Goal: Find specific page/section: Find specific page/section

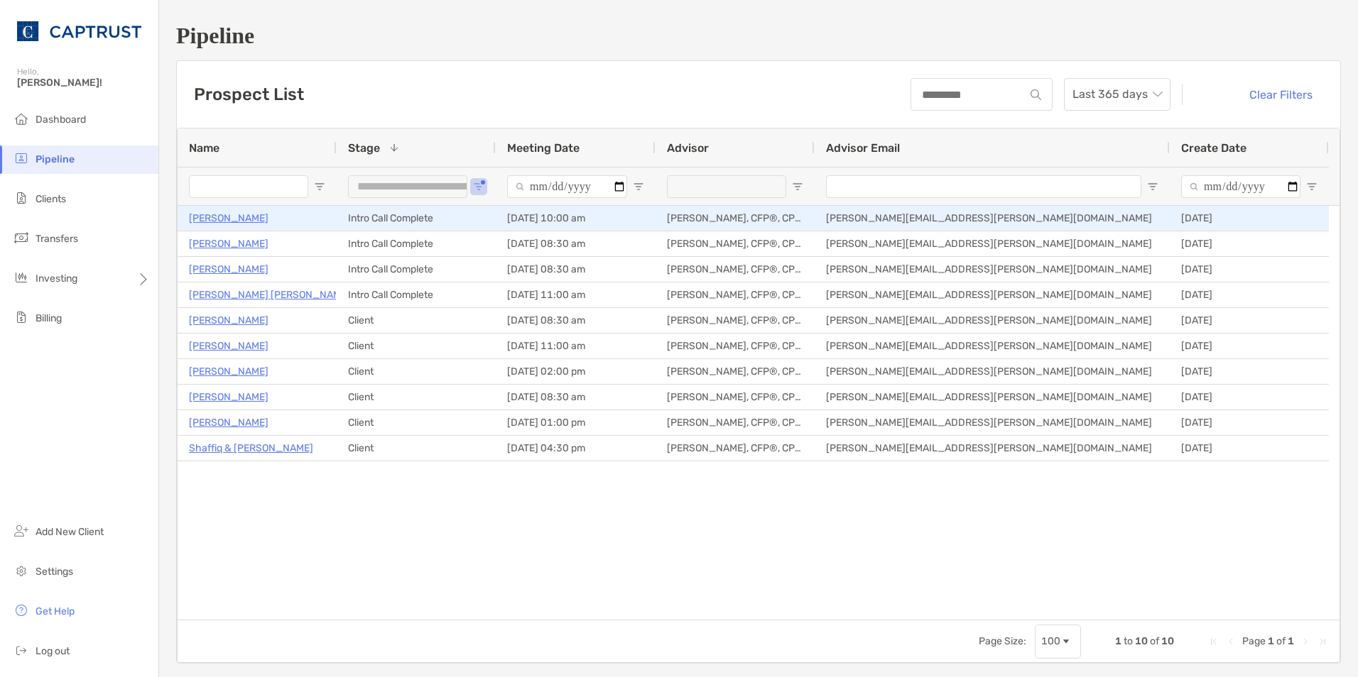
click at [235, 217] on p "[PERSON_NAME]" at bounding box center [229, 218] width 80 height 18
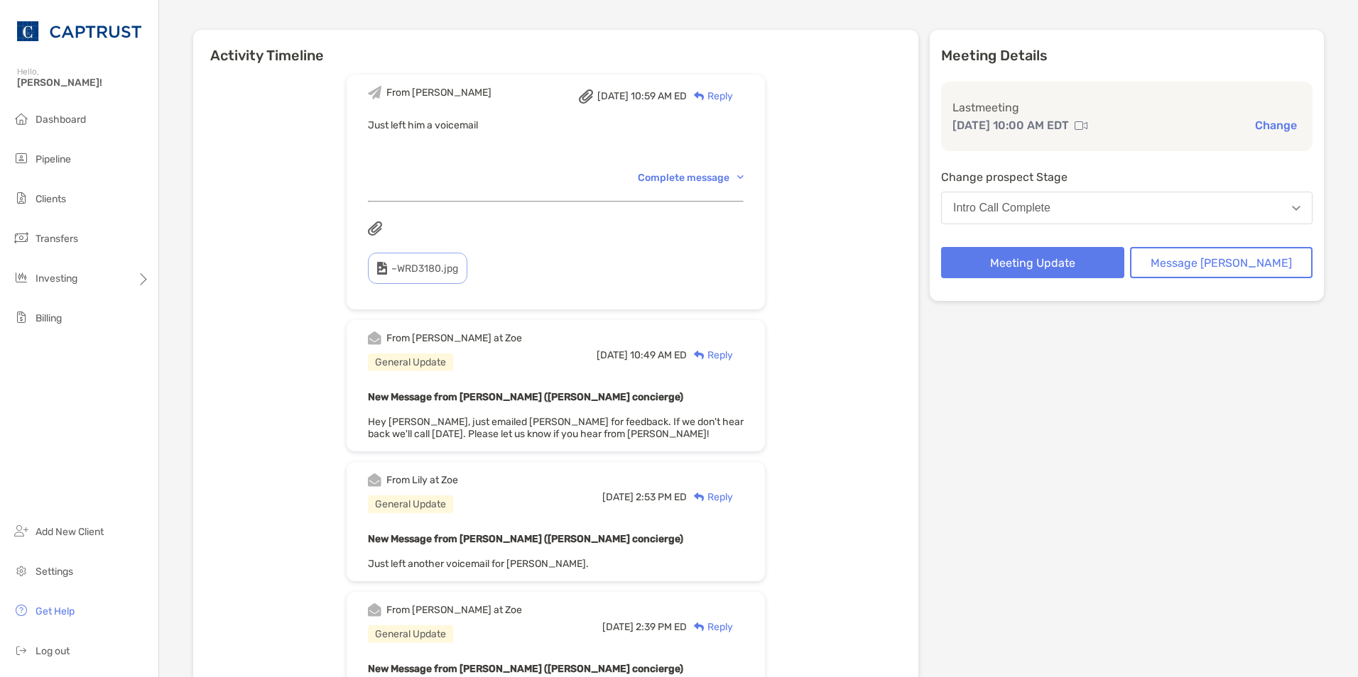
scroll to position [142, 0]
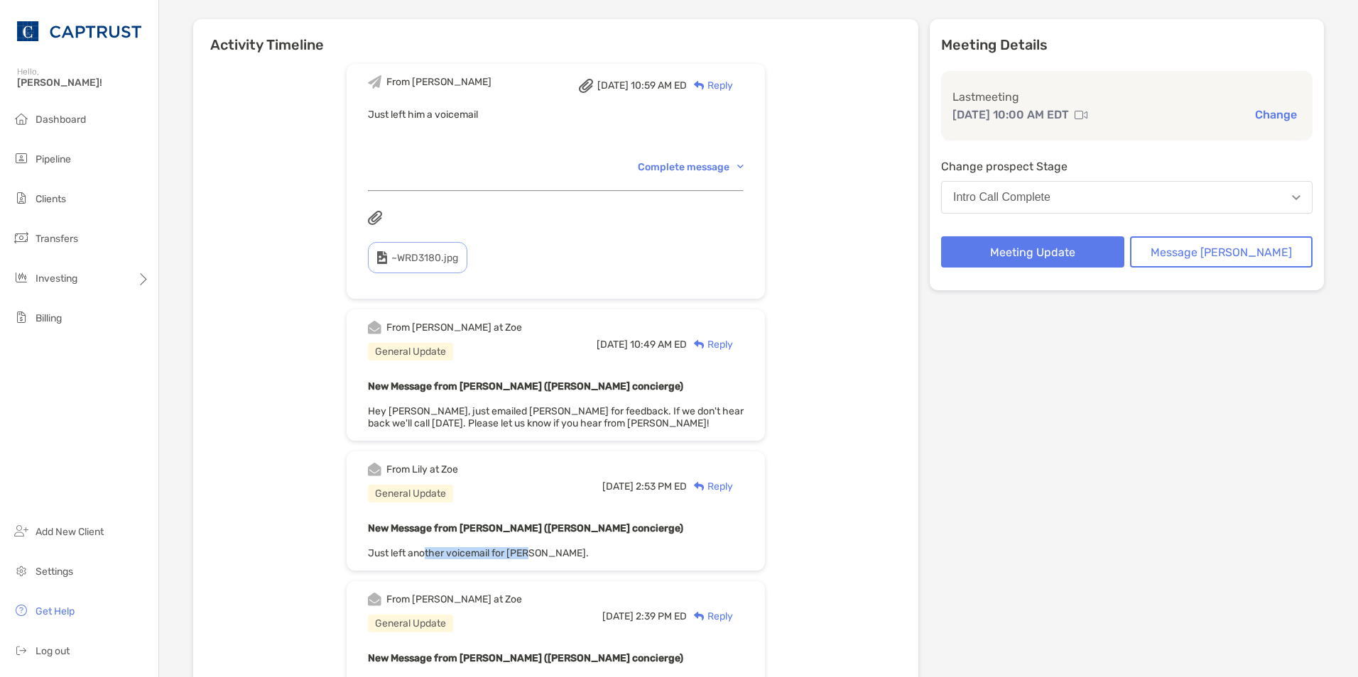
drag, startPoint x: 447, startPoint y: 553, endPoint x: 588, endPoint y: 555, distance: 141.3
click at [587, 555] on div "New Message from [PERSON_NAME] ([PERSON_NAME] concierge) Just left another voic…" at bounding box center [556, 540] width 376 height 40
drag, startPoint x: 588, startPoint y: 555, endPoint x: 663, endPoint y: 555, distance: 75.3
click at [663, 555] on div "New Message from [PERSON_NAME] ([PERSON_NAME] concierge) Just left another voic…" at bounding box center [556, 540] width 376 height 40
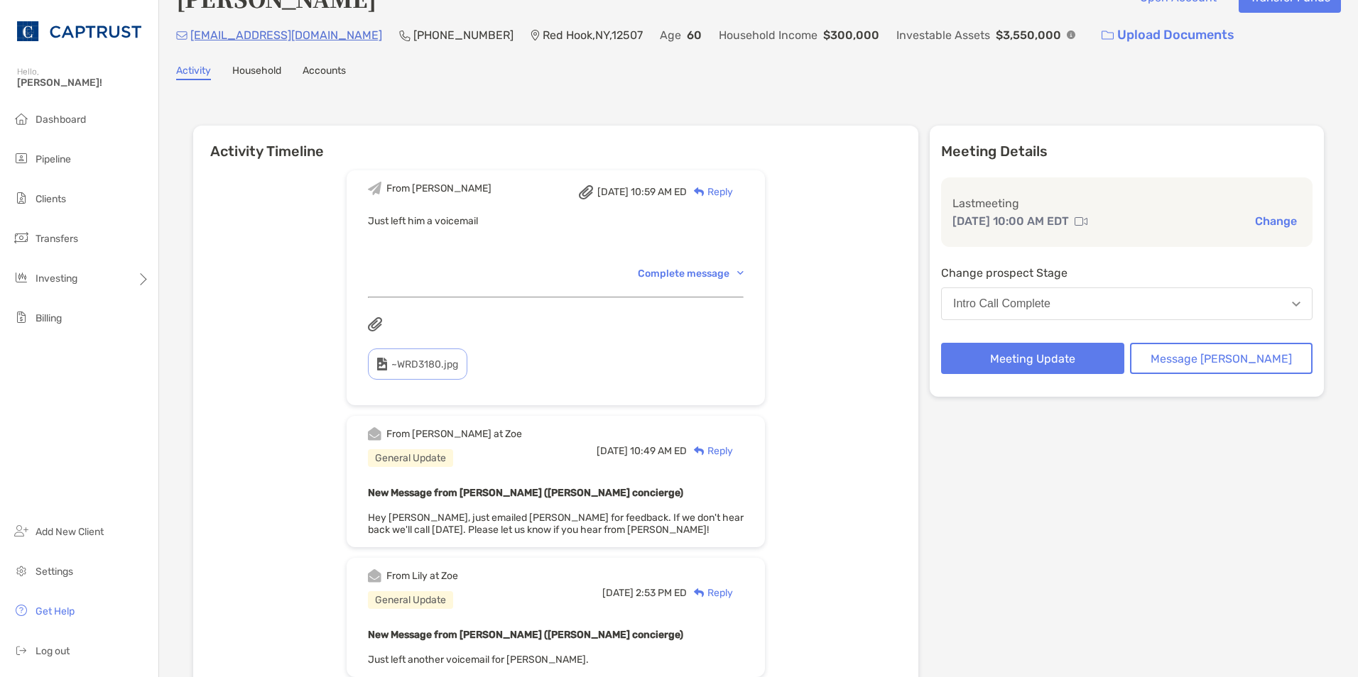
scroll to position [0, 0]
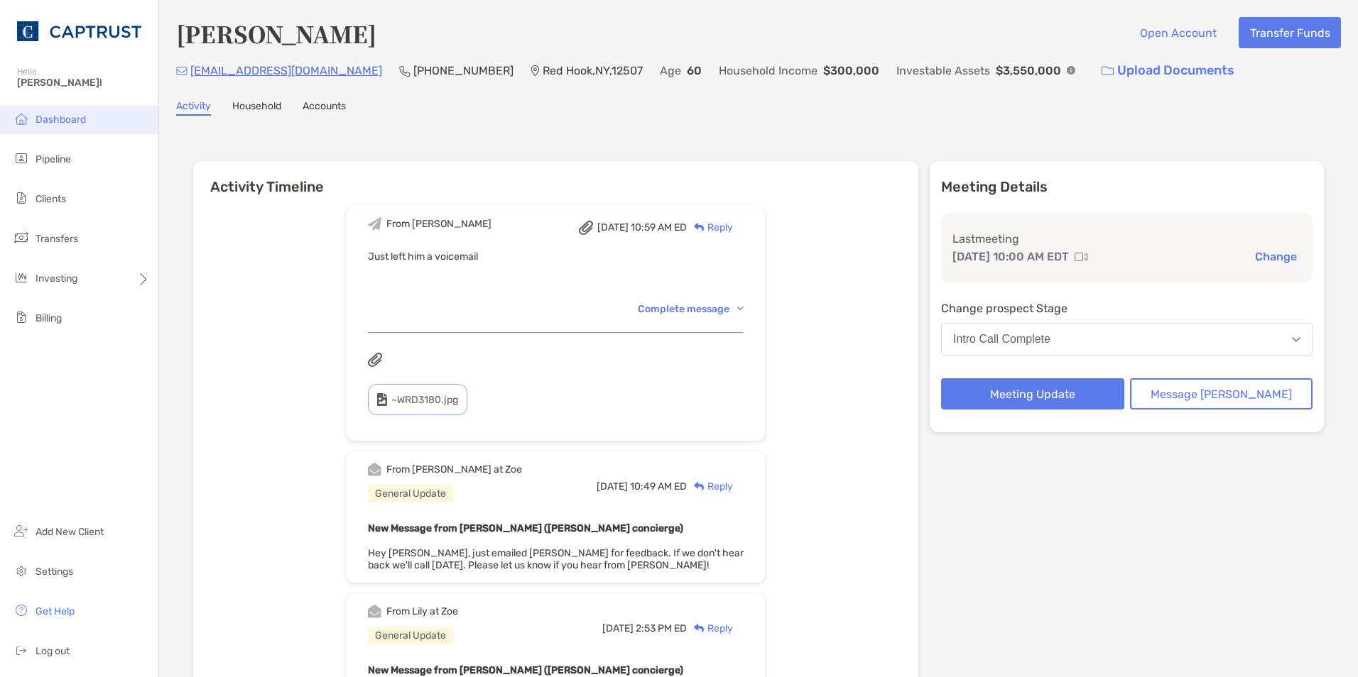
click at [63, 121] on span "Dashboard" at bounding box center [61, 120] width 50 height 12
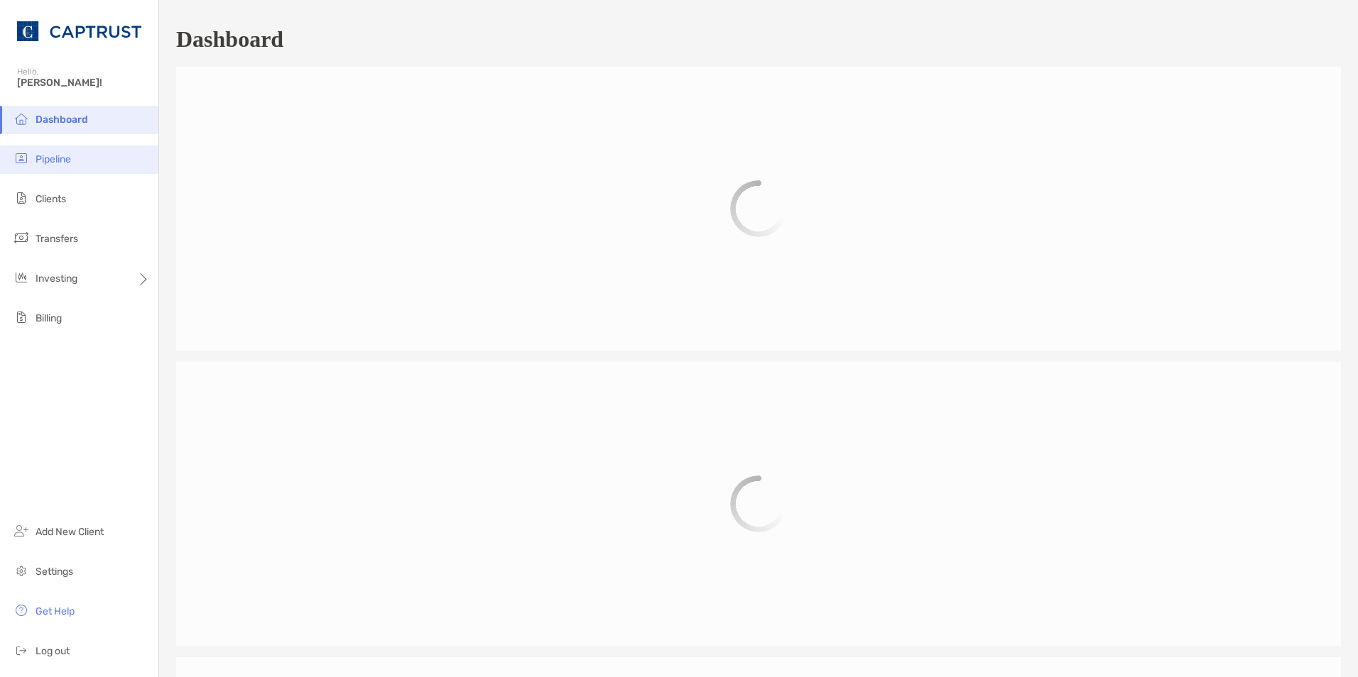
click at [73, 164] on li "Pipeline" at bounding box center [79, 160] width 158 height 28
